Goal: Task Accomplishment & Management: Manage account settings

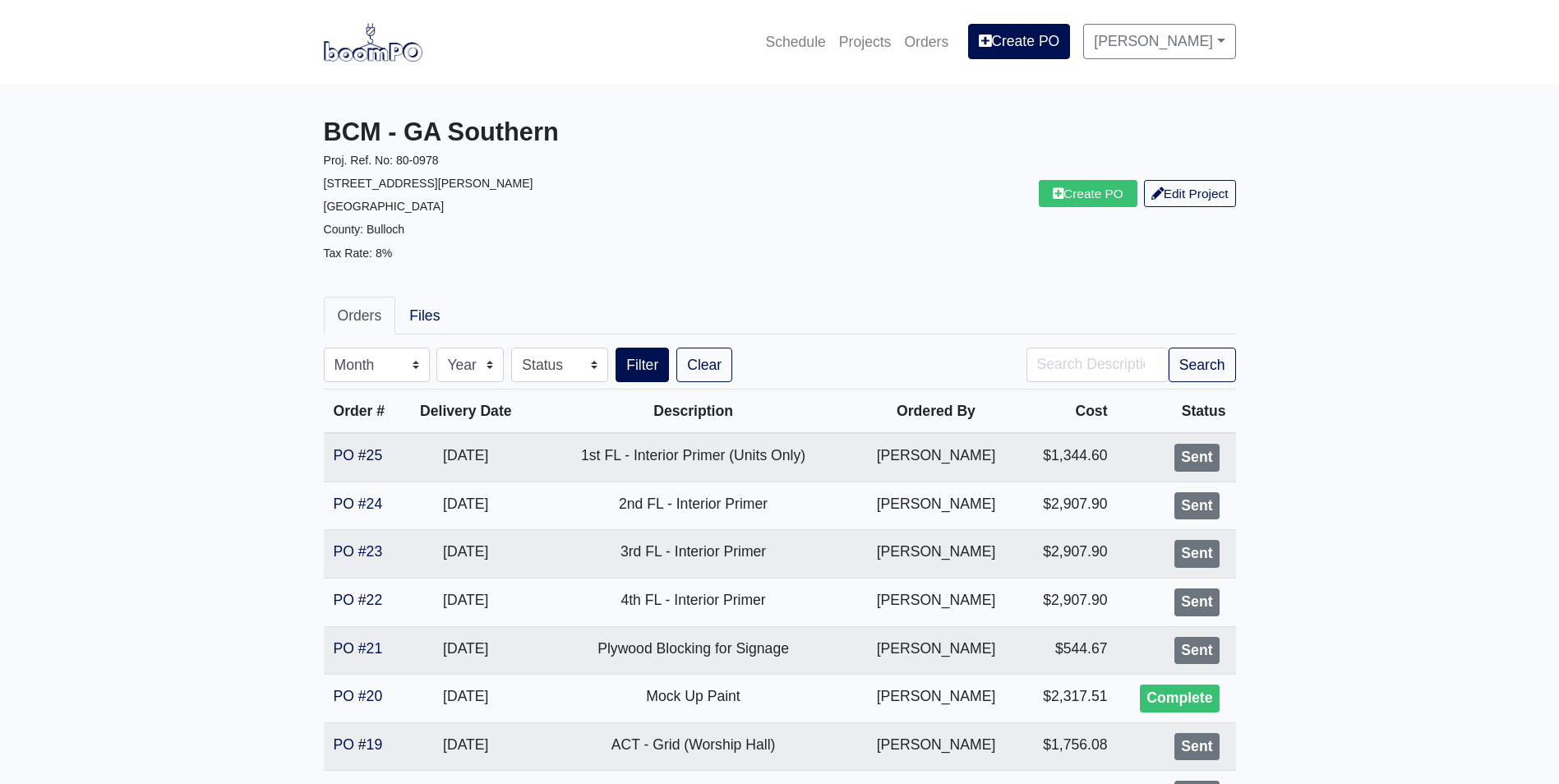
click at [368, 50] on img at bounding box center [373, 42] width 99 height 38
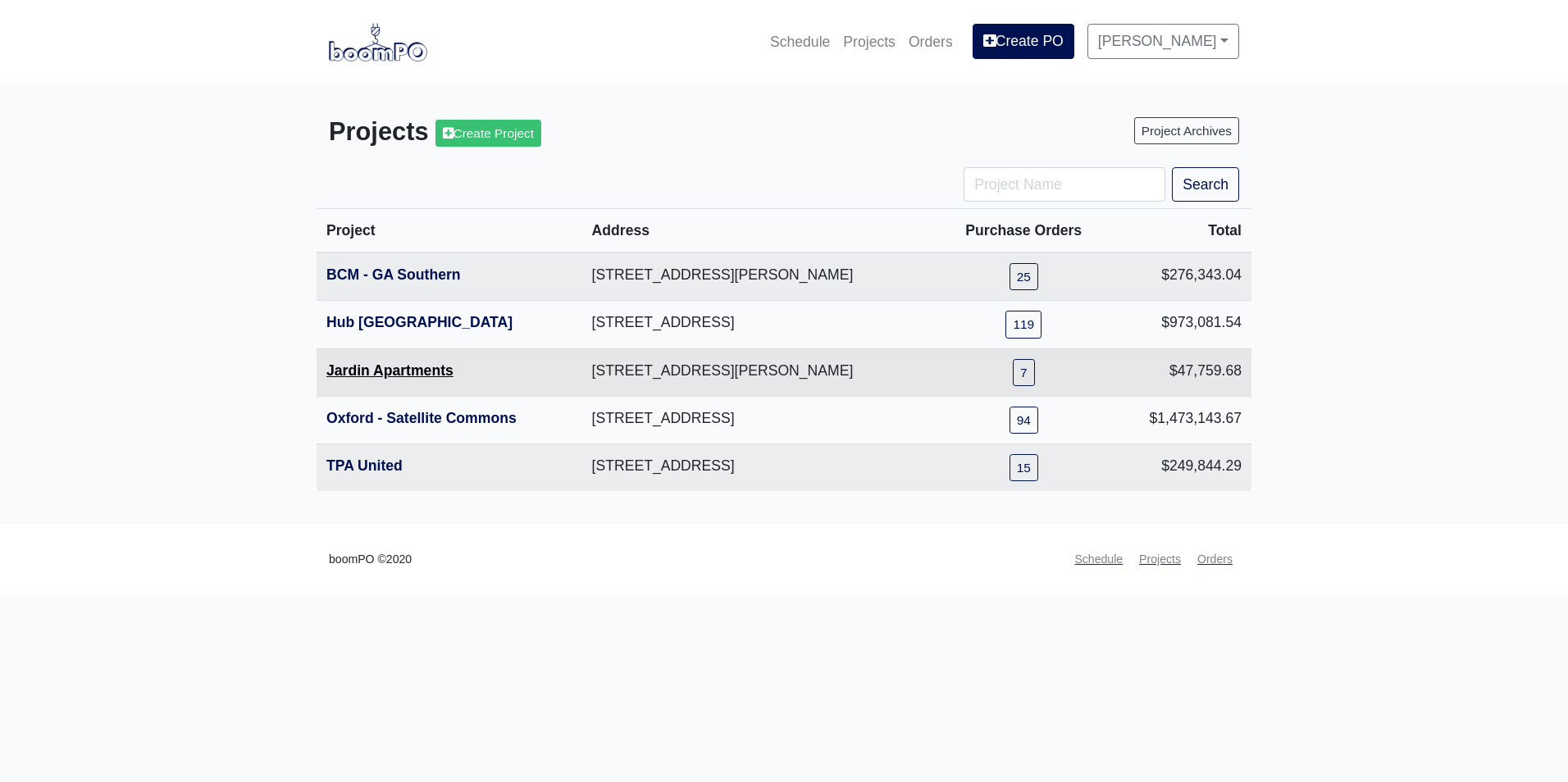
click at [362, 376] on link "Jardin Apartments" at bounding box center [390, 370] width 127 height 16
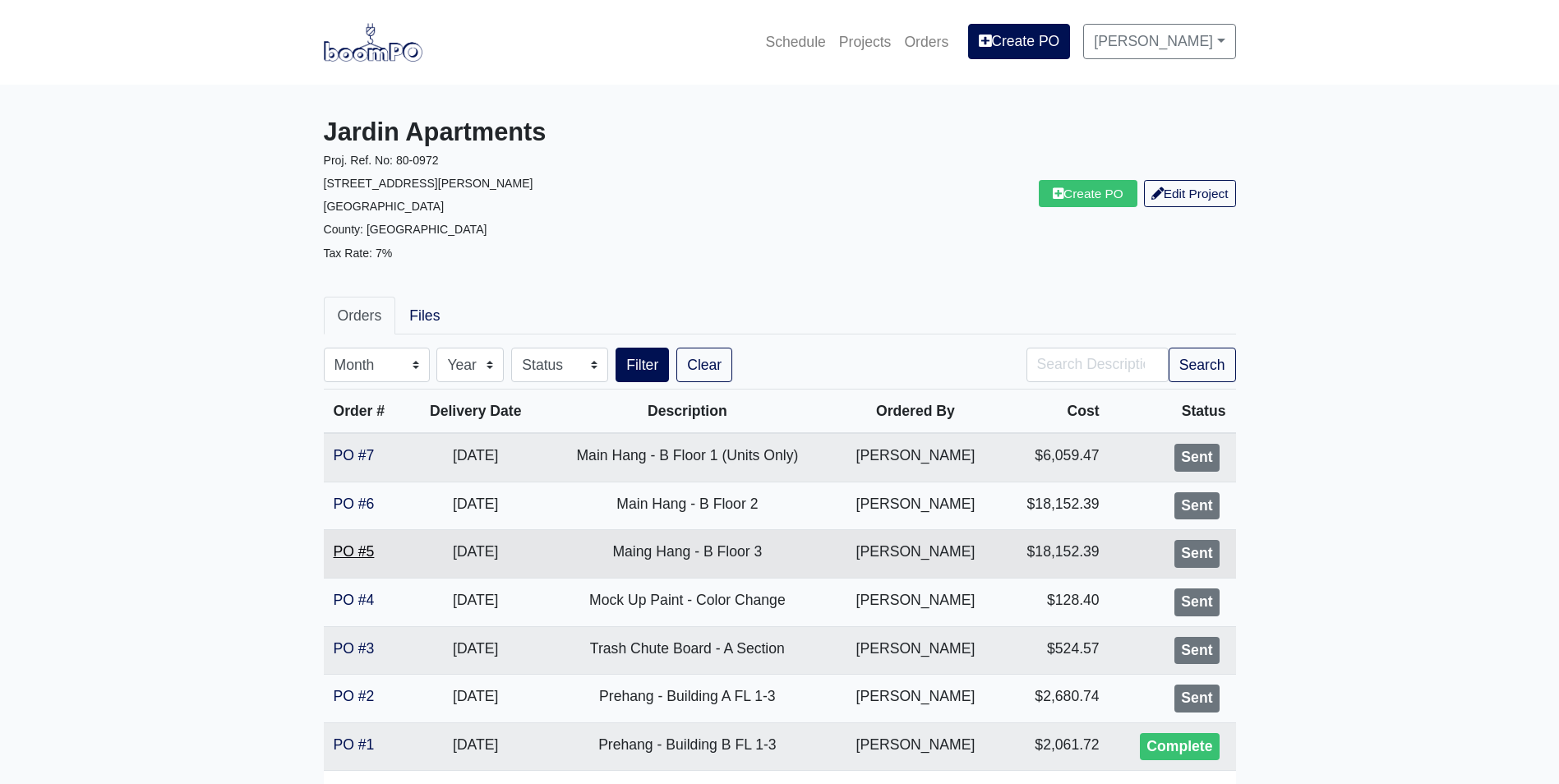
click at [350, 555] on link "PO #5" at bounding box center [355, 551] width 41 height 16
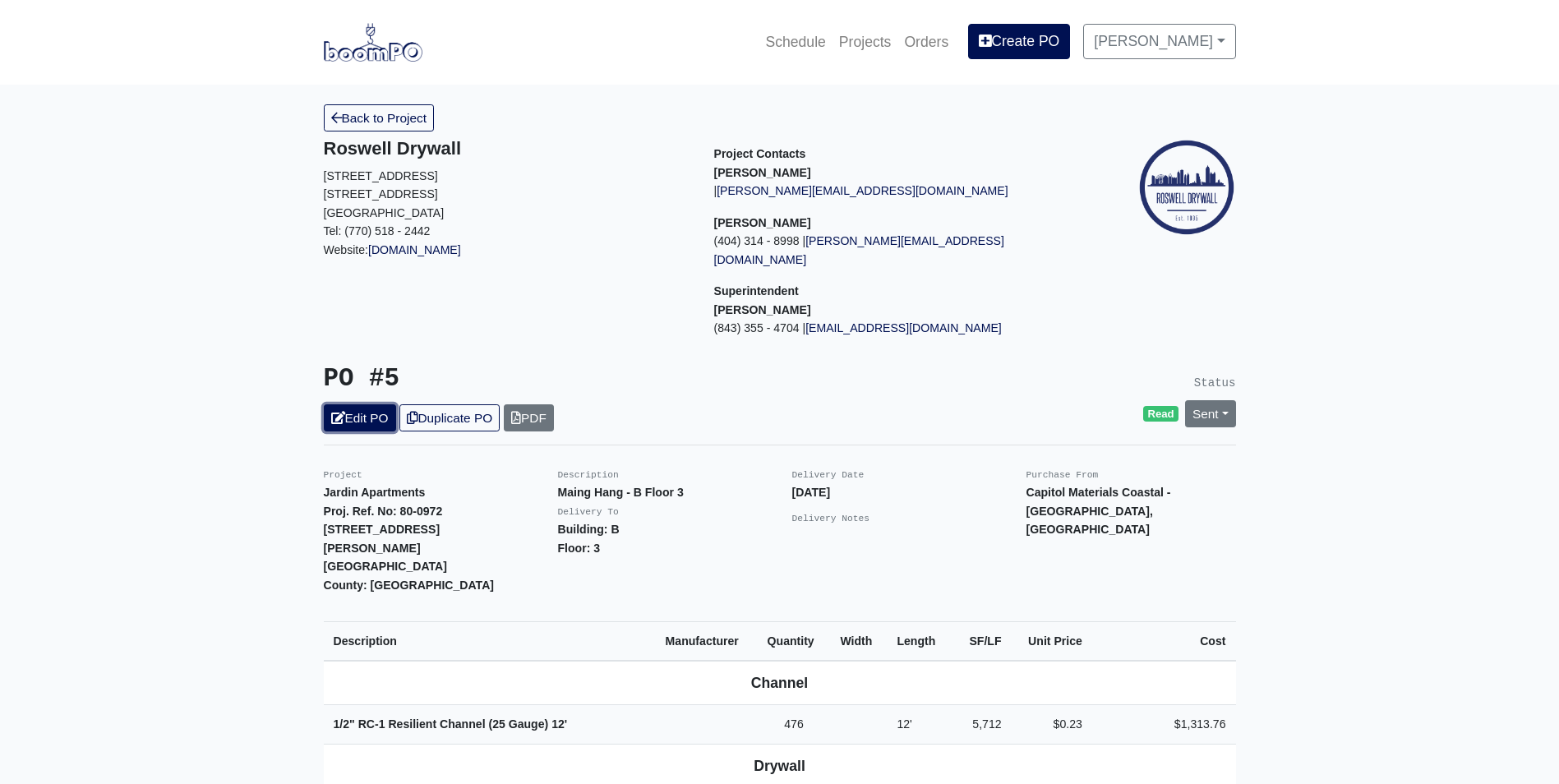
click at [371, 404] on link "Edit PO" at bounding box center [360, 418] width 72 height 28
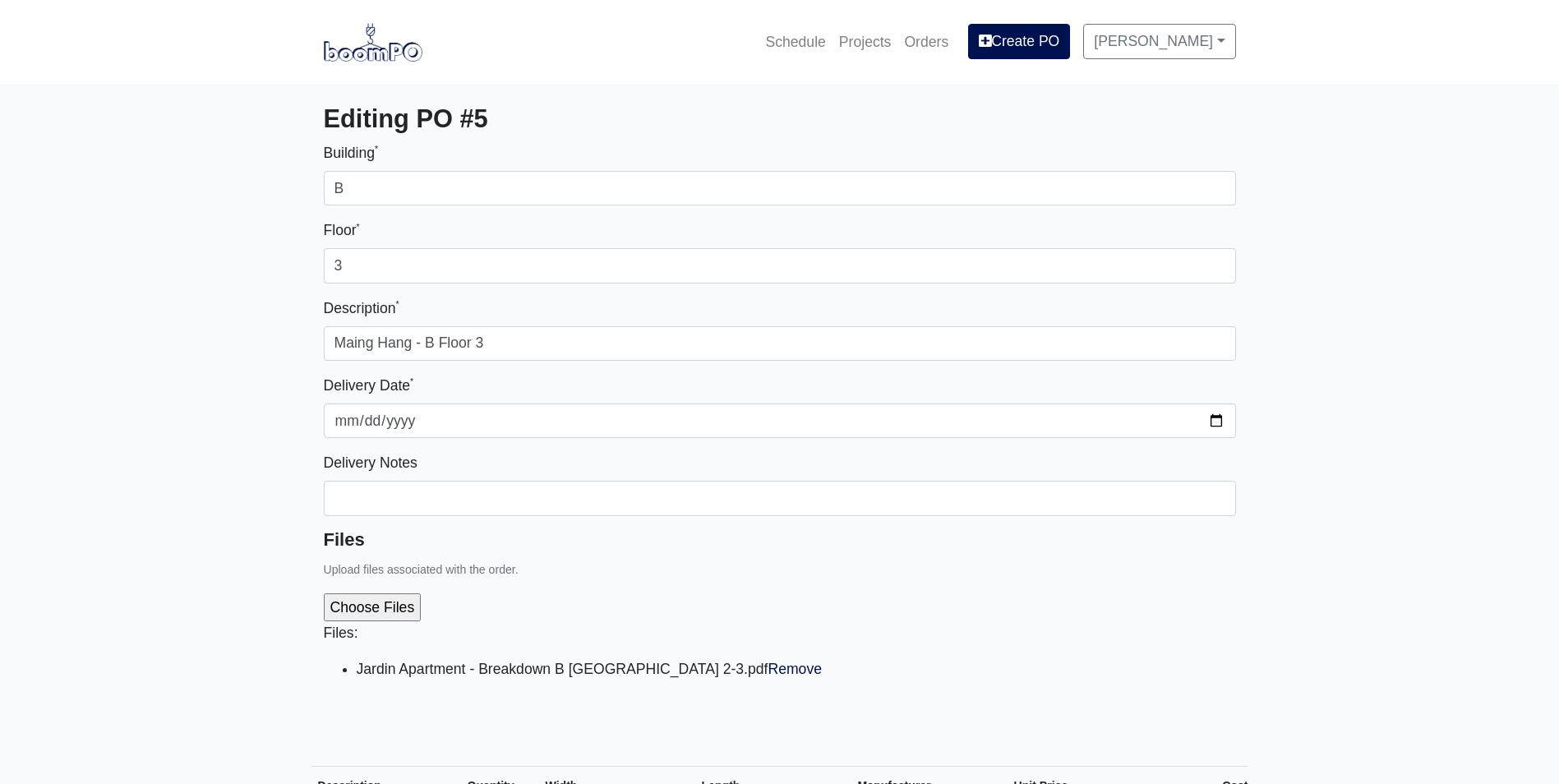
select select
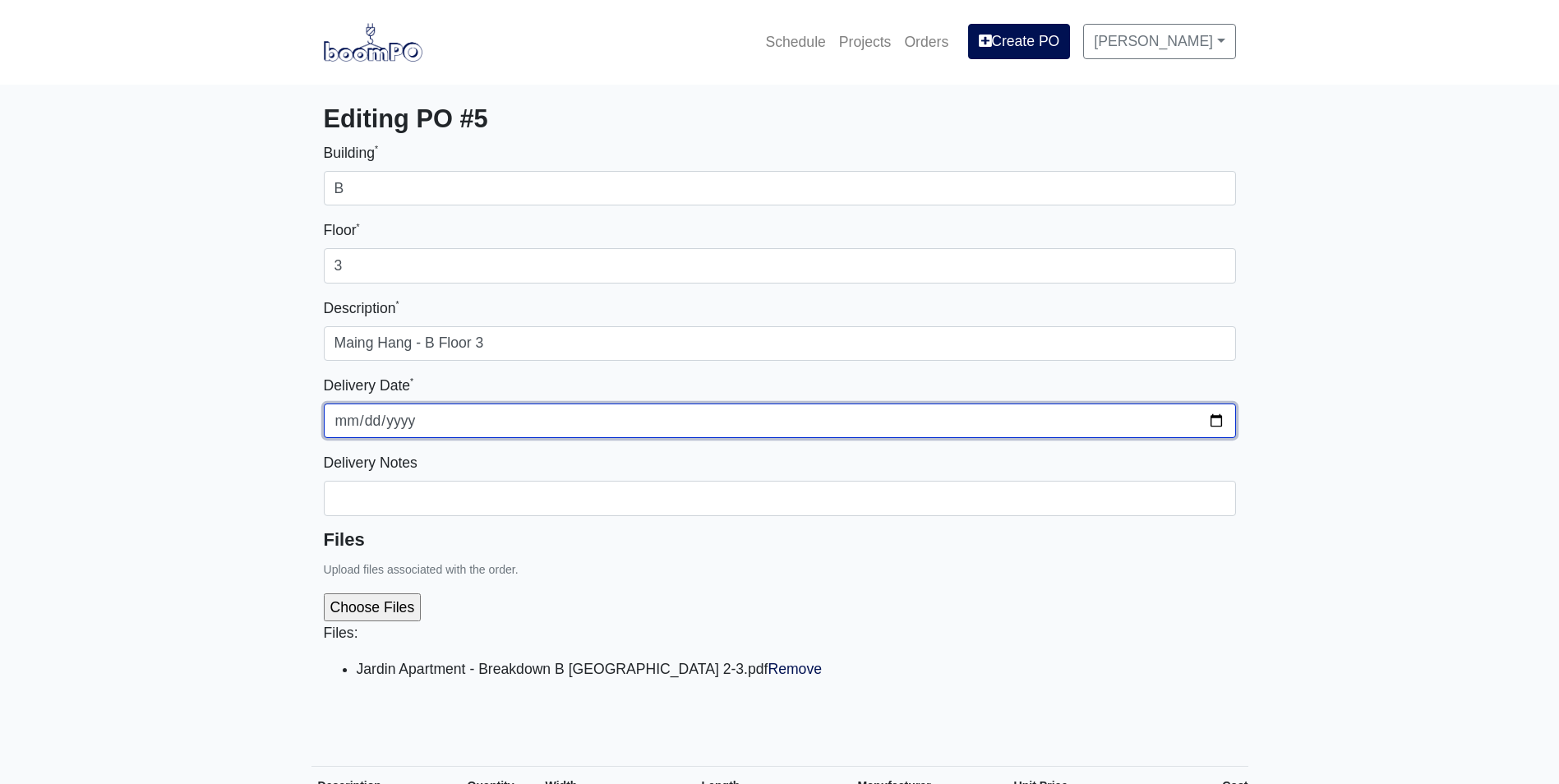
click at [1222, 420] on input "2025-09-05" at bounding box center [780, 421] width 913 height 34
click at [1228, 420] on input "2025-09-05" at bounding box center [780, 421] width 913 height 34
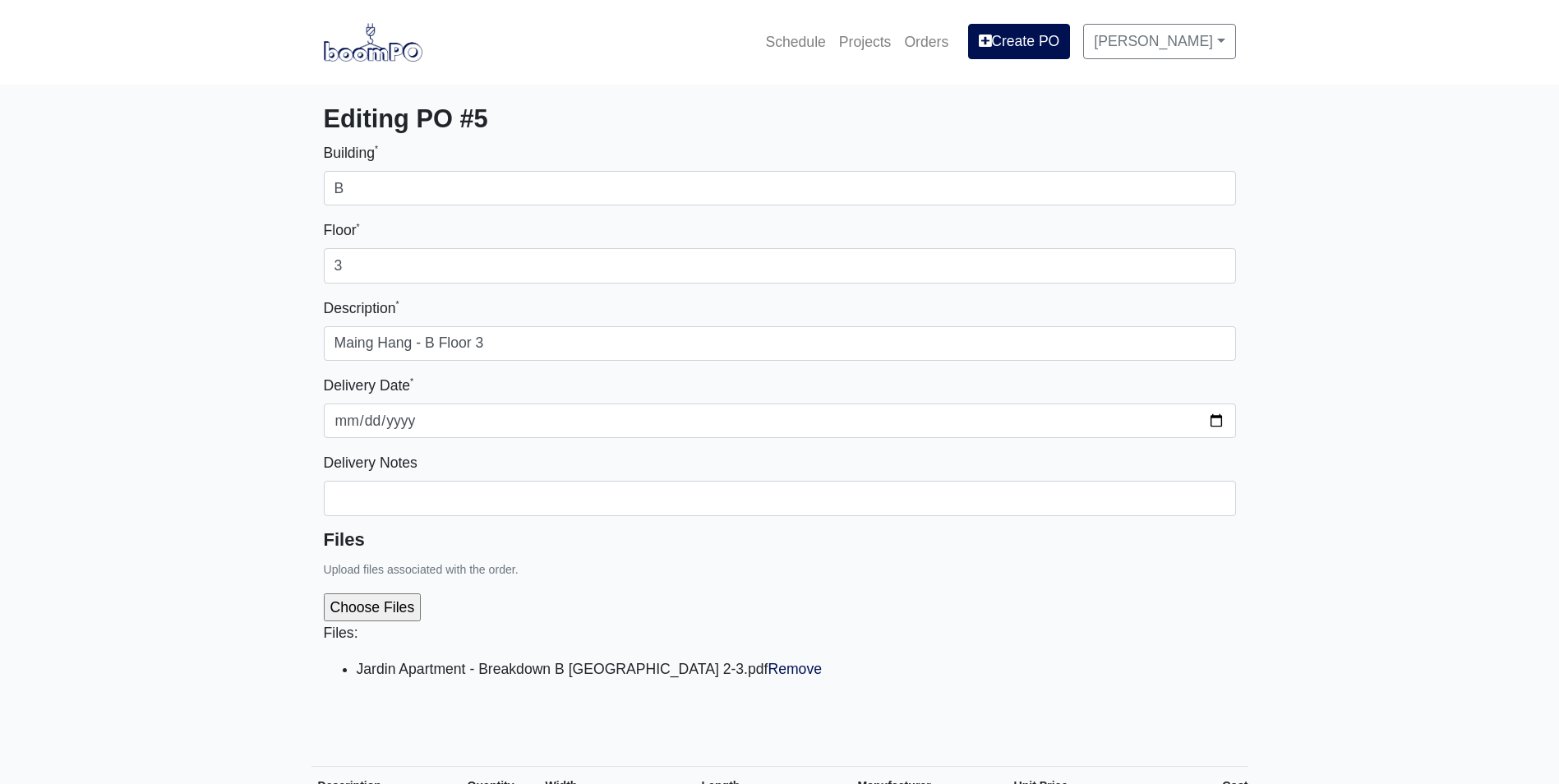
click at [381, 48] on img at bounding box center [373, 42] width 99 height 38
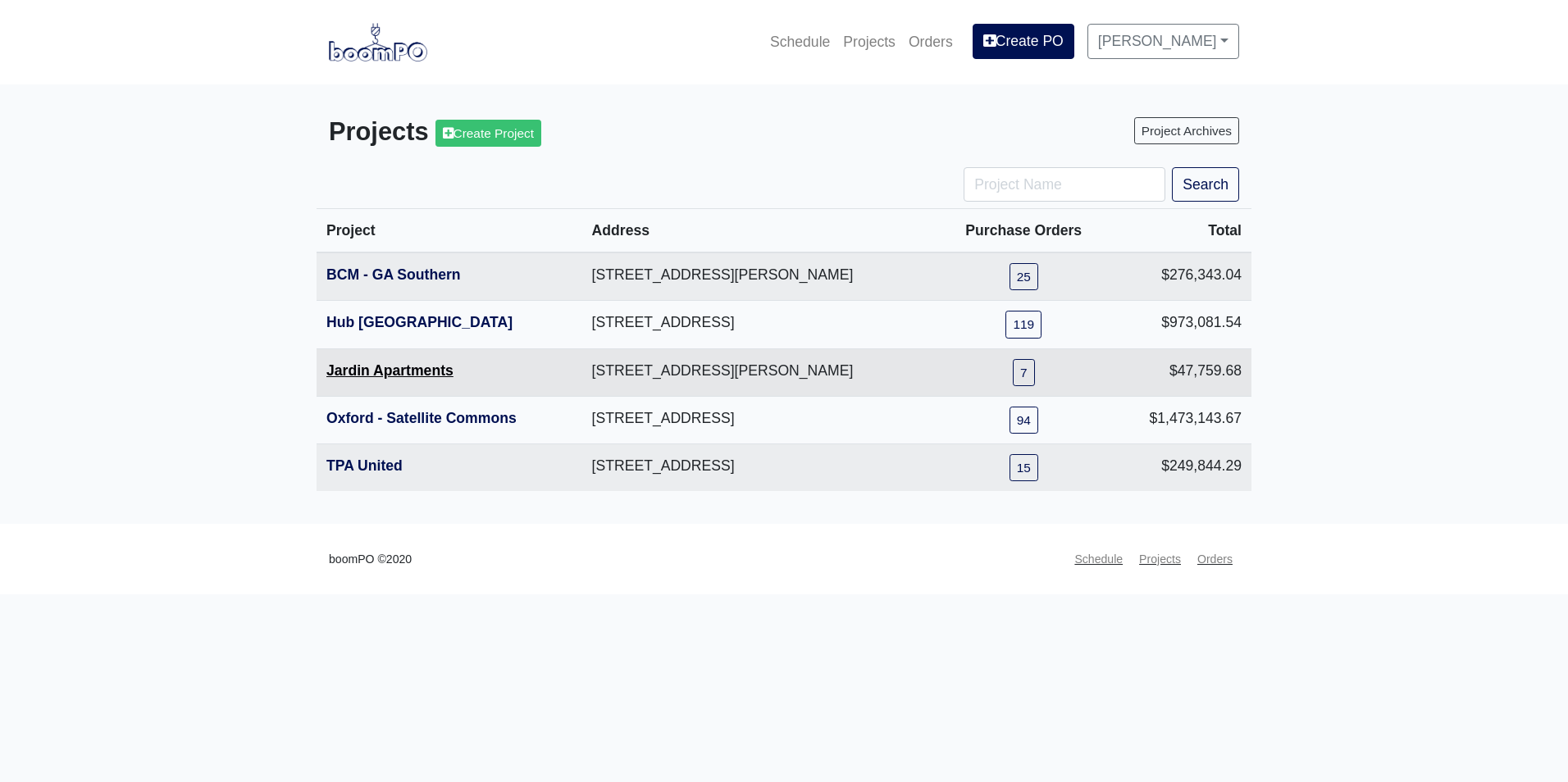
click at [396, 373] on link "Jardin Apartments" at bounding box center [390, 370] width 127 height 16
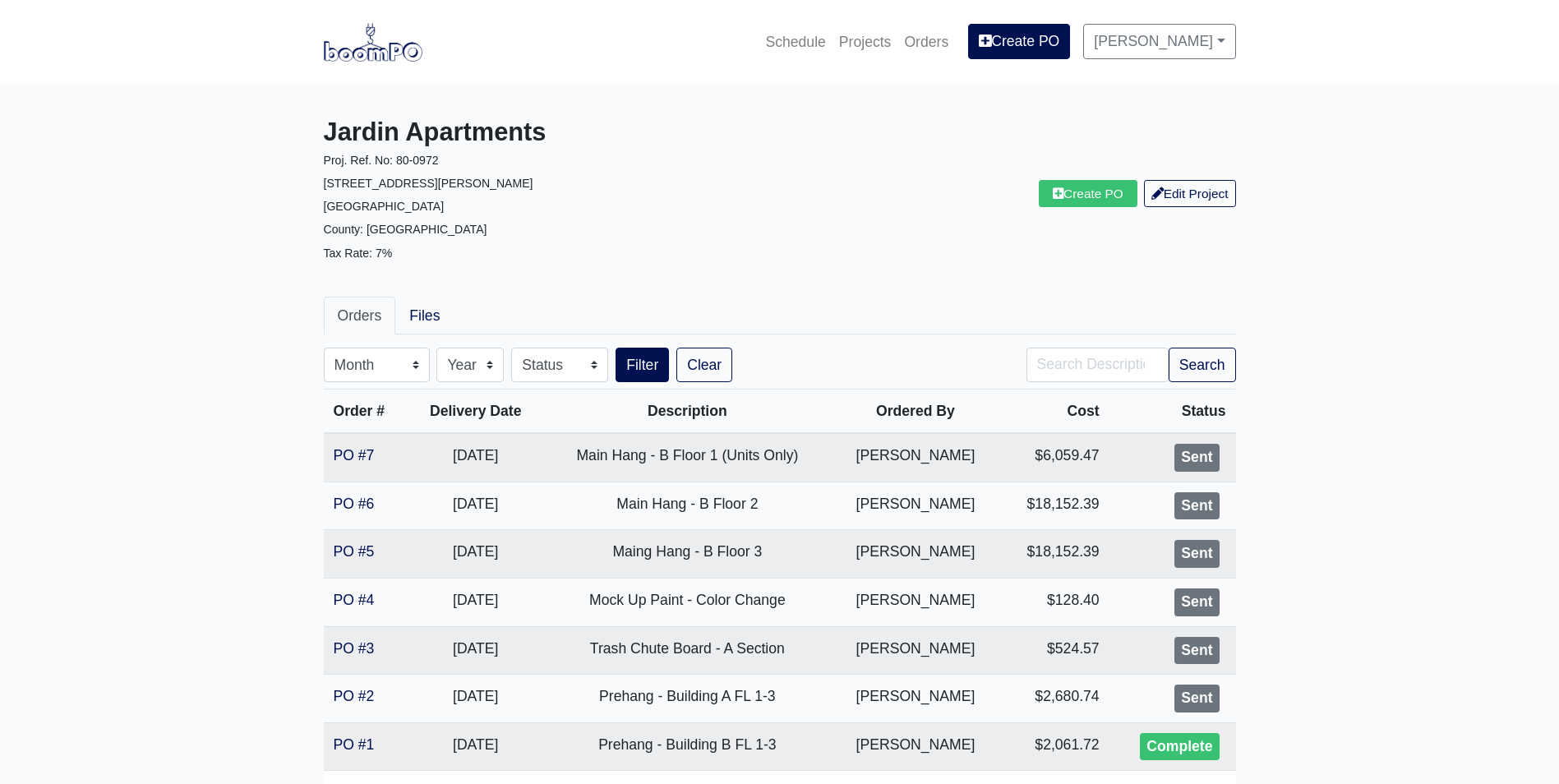
click at [1262, 212] on main "Jardin Apartments Proj. Ref. No: 80-0972 [STREET_ADDRESS][PERSON_NAME]: [GEOGRA…" at bounding box center [779, 472] width 1559 height 775
